Goal: Task Accomplishment & Management: Complete application form

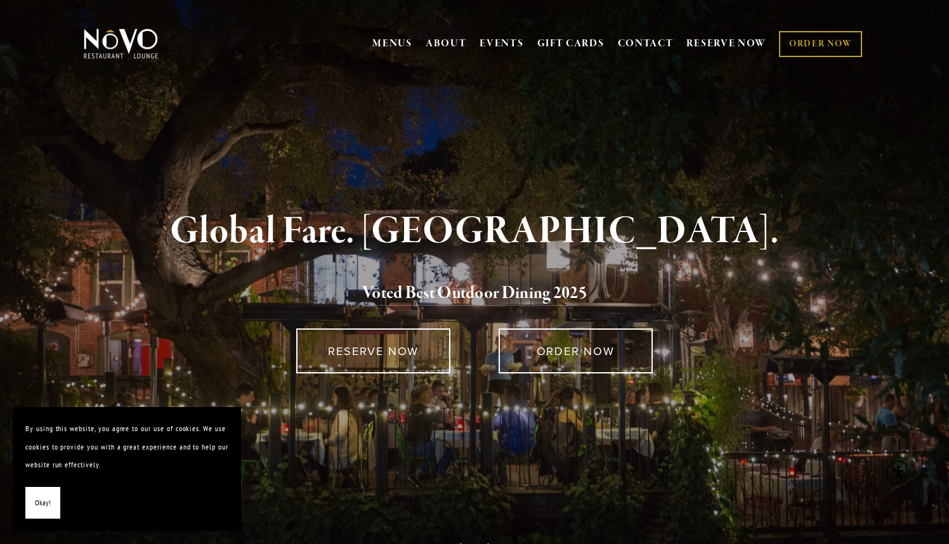
click at [42, 510] on span "Okay!" at bounding box center [43, 503] width 16 height 18
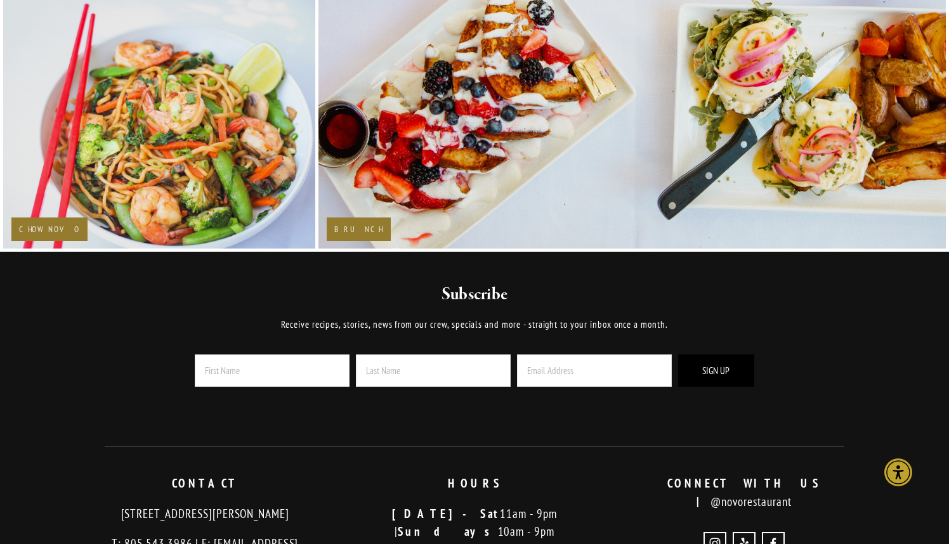
scroll to position [2613, 0]
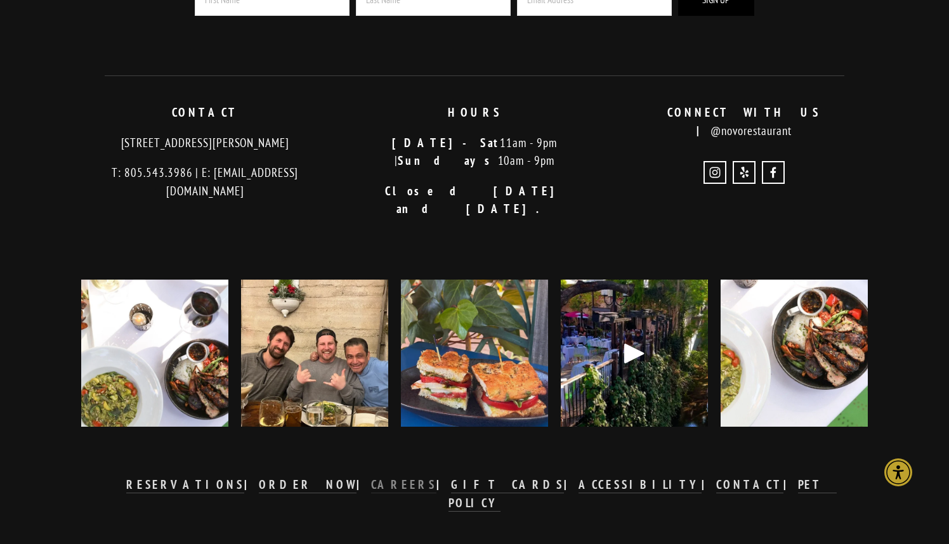
click at [426, 477] on strong "CAREERS" at bounding box center [404, 484] width 66 height 15
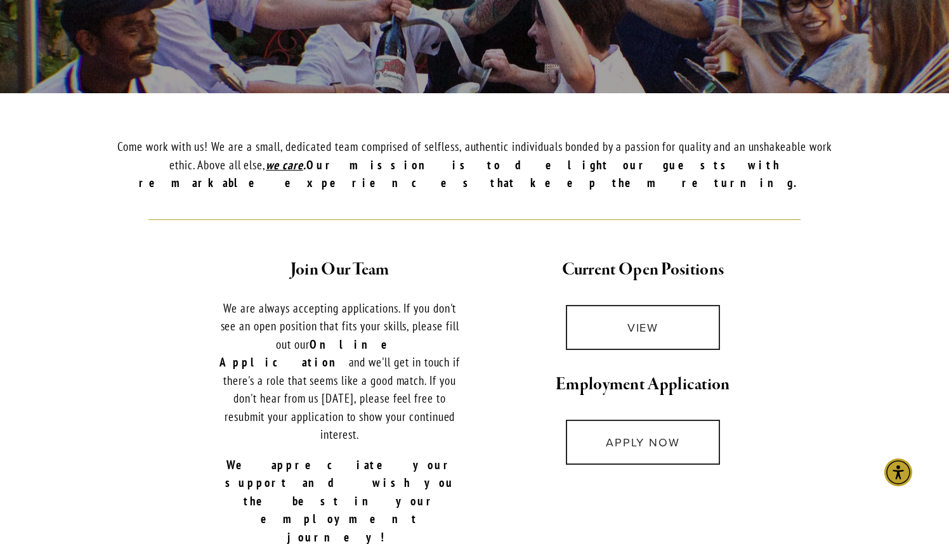
scroll to position [363, 0]
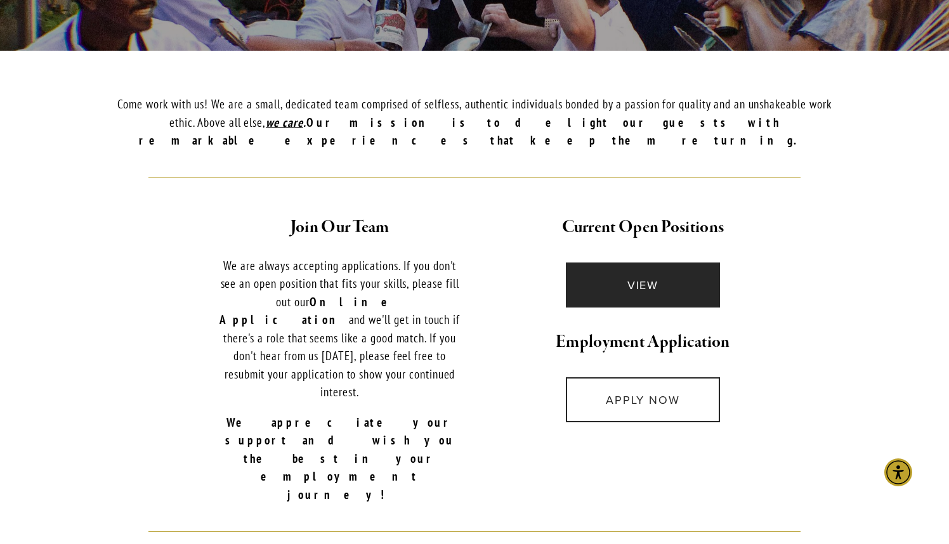
click at [654, 268] on link "VIEW" at bounding box center [643, 285] width 154 height 45
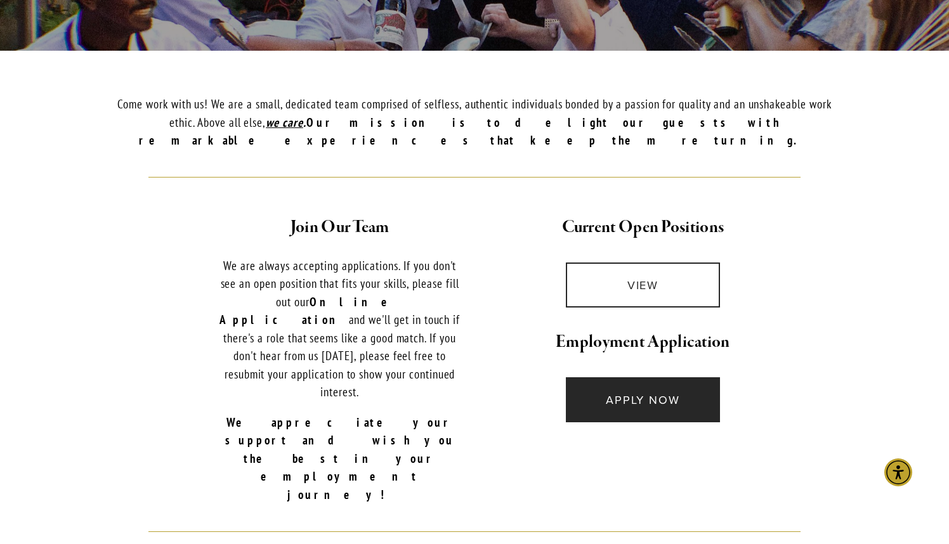
click at [598, 384] on link "APPLY NOW" at bounding box center [643, 399] width 154 height 45
click at [643, 378] on link "APPLY NOW" at bounding box center [643, 399] width 154 height 45
